Goal: Navigation & Orientation: Find specific page/section

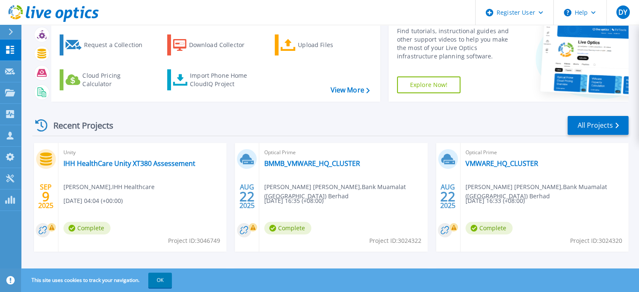
scroll to position [84, 0]
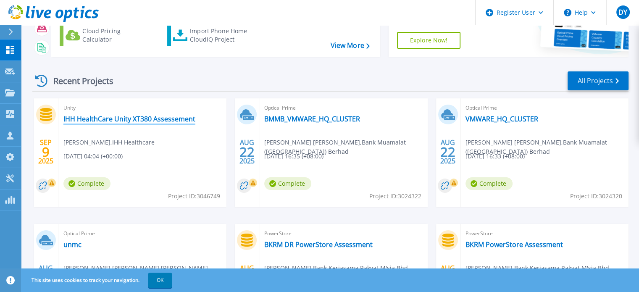
click at [175, 123] on link "IHH HealthCare Unity XT380 Assessement" at bounding box center [129, 119] width 132 height 8
